Goal: Task Accomplishment & Management: Manage account settings

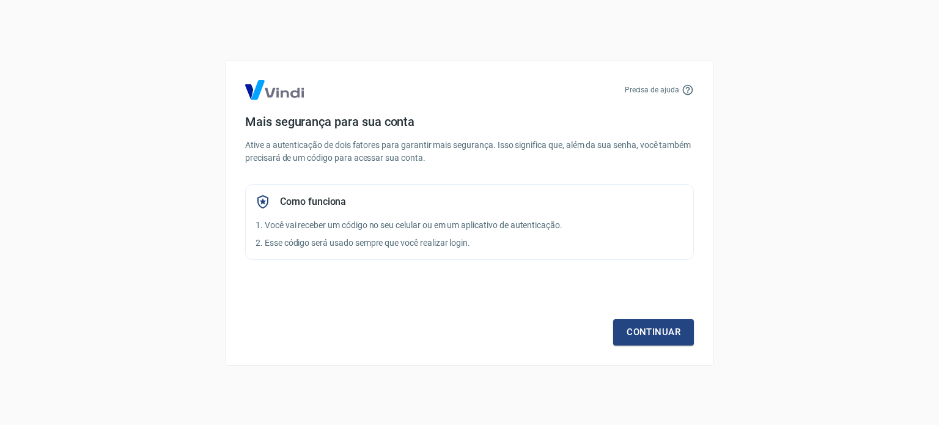
drag, startPoint x: 535, startPoint y: 345, endPoint x: 418, endPoint y: 344, distance: 116.7
click at [417, 354] on div "Precisa de ajuda Mais segurança para sua conta Ative a autenticação de dois fat…" at bounding box center [469, 213] width 489 height 306
click at [645, 343] on link "Continuar" at bounding box center [653, 332] width 81 height 26
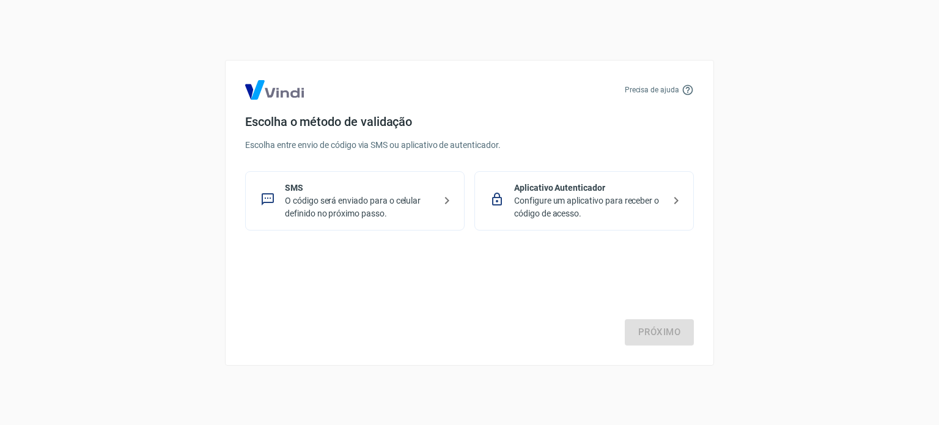
click at [384, 219] on div "SMS O código será enviado para o celular definido no próximo passo." at bounding box center [354, 200] width 219 height 59
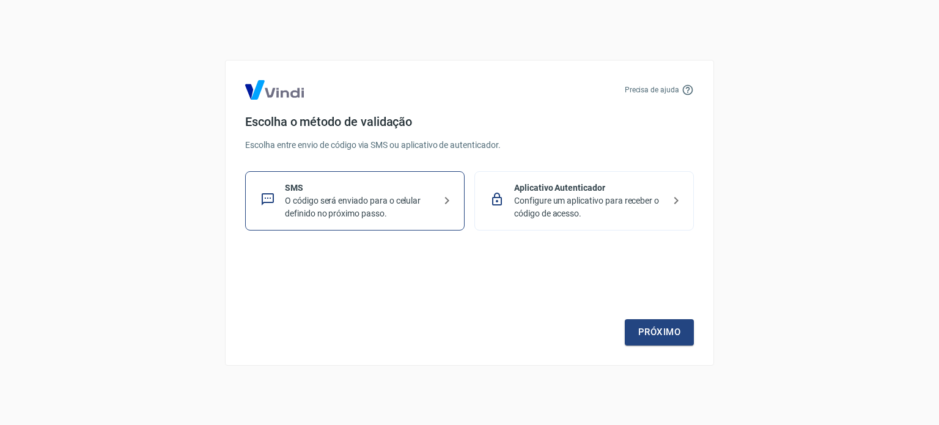
click at [621, 321] on div "Próximo" at bounding box center [469, 295] width 448 height 100
click at [646, 348] on div "Precisa de ajuda Escolha o método de validação Escolha entre envio de código vi…" at bounding box center [469, 213] width 489 height 306
click at [643, 338] on link "Próximo" at bounding box center [658, 332] width 69 height 26
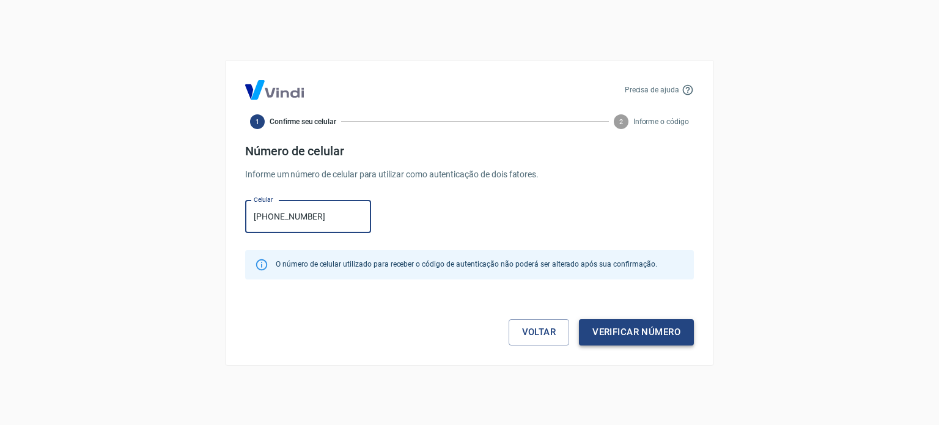
type input "[PHONE_NUMBER]"
click at [637, 327] on button "Verificar número" at bounding box center [636, 332] width 115 height 26
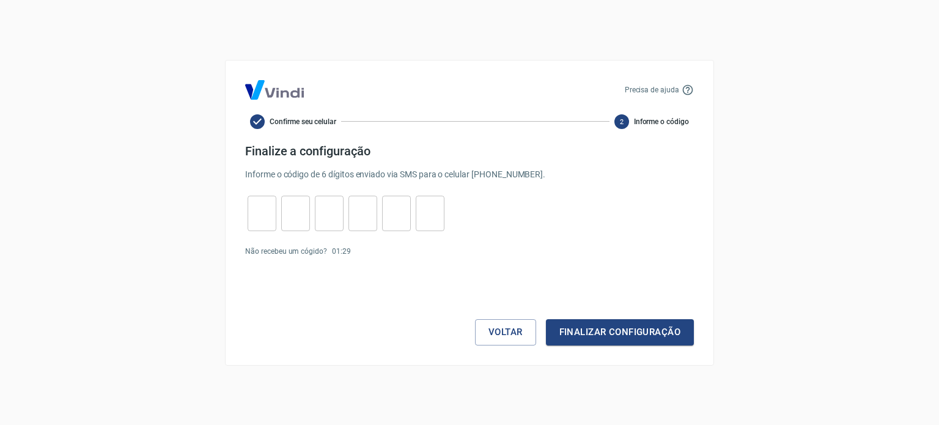
click at [262, 212] on input "tel" at bounding box center [261, 213] width 29 height 26
type input "6"
type input "3"
type input "7"
type input "4"
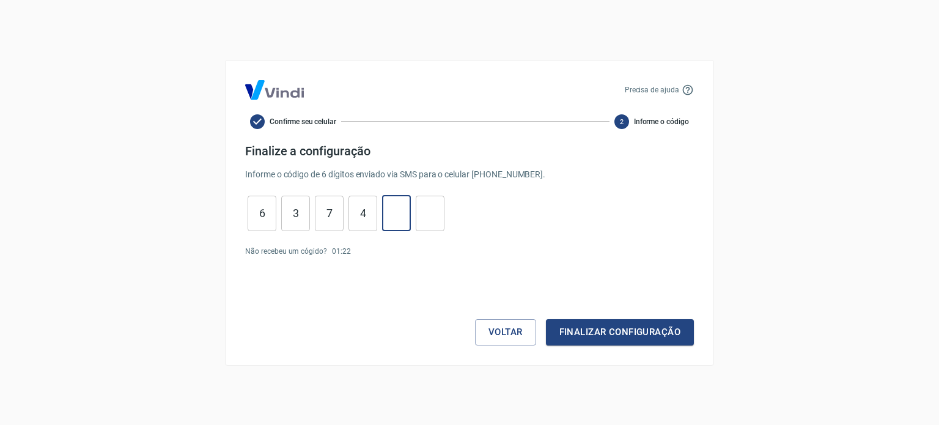
type input "9"
type input "2"
click at [599, 334] on button "Finalizar configuração" at bounding box center [620, 332] width 148 height 26
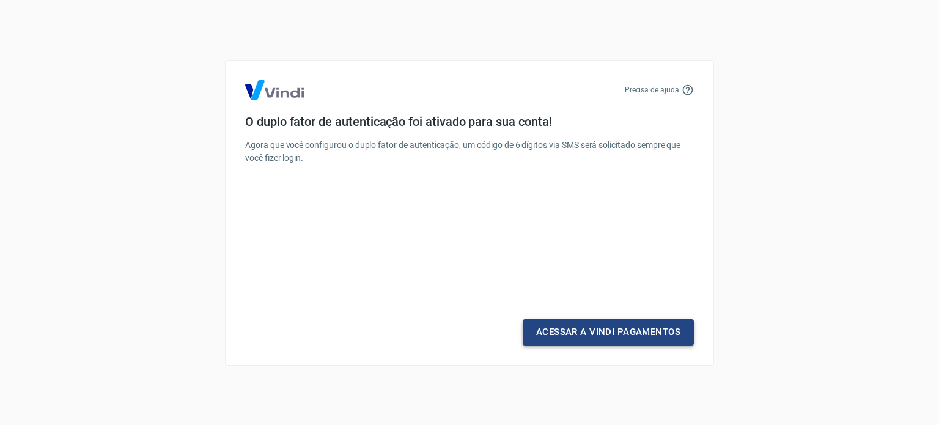
click at [631, 326] on link "Acessar a Vindi Pagamentos" at bounding box center [607, 332] width 171 height 26
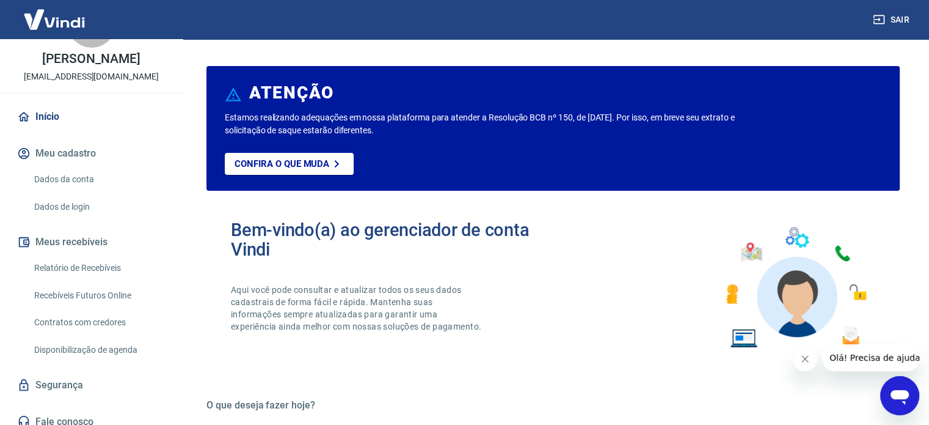
scroll to position [122, 0]
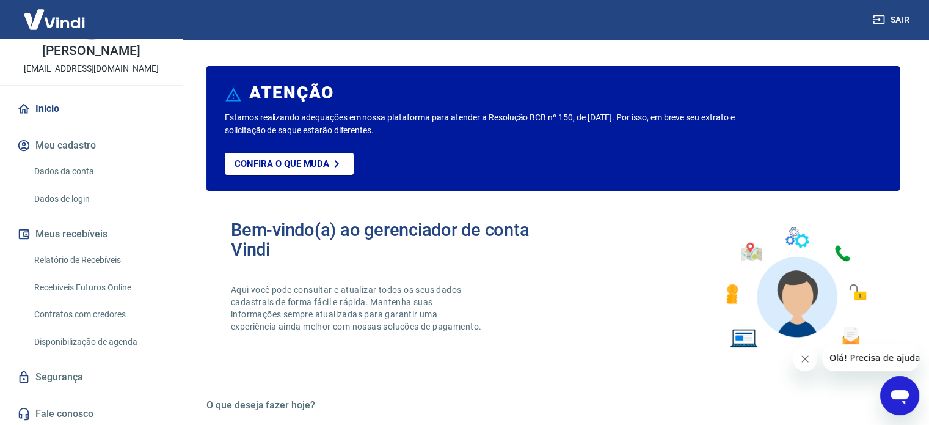
click at [51, 120] on link "Início" at bounding box center [91, 108] width 153 height 27
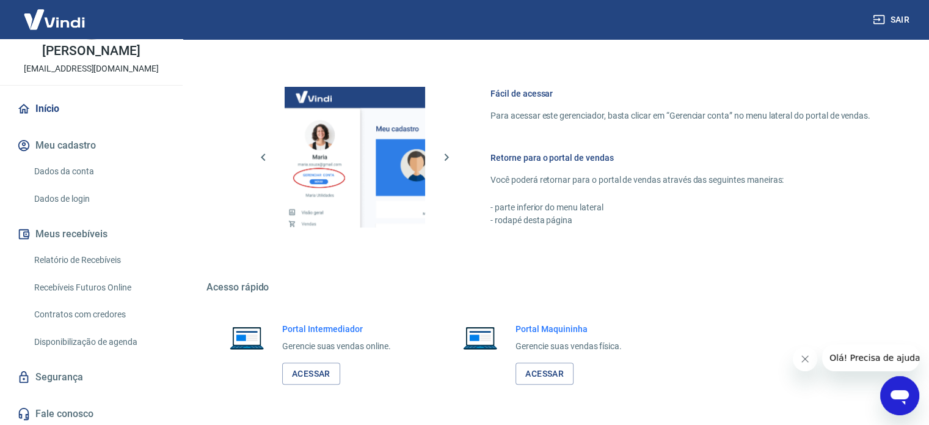
scroll to position [606, 0]
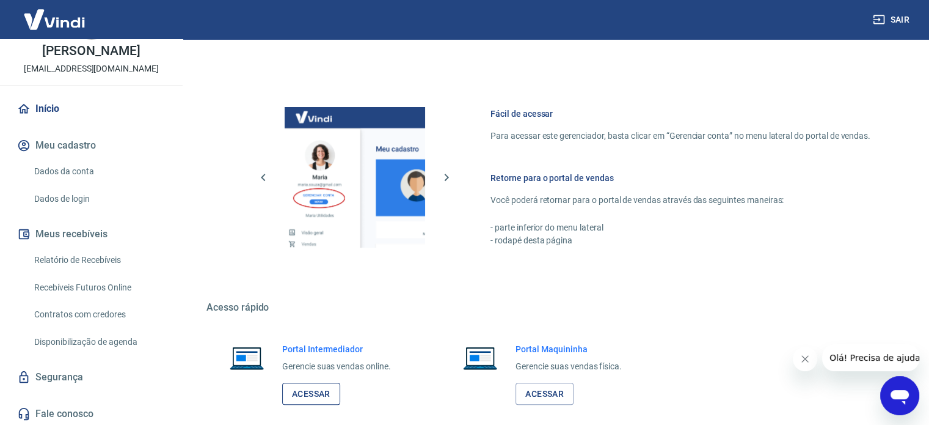
click at [310, 392] on link "Acessar" at bounding box center [311, 393] width 58 height 23
